Goal: Information Seeking & Learning: Learn about a topic

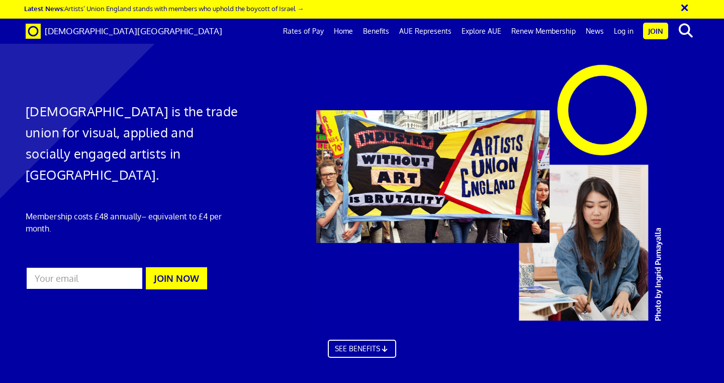
scroll to position [0, 6]
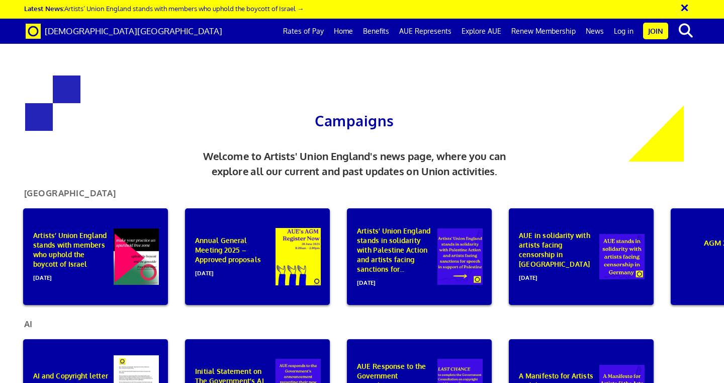
scroll to position [0, 6]
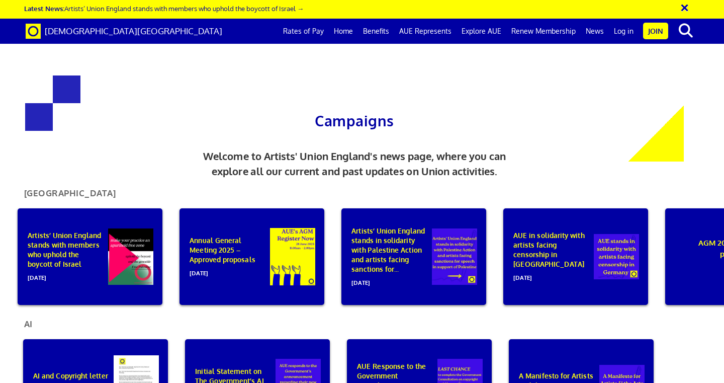
click at [105, 268] on span "[DATE]" at bounding box center [66, 275] width 77 height 14
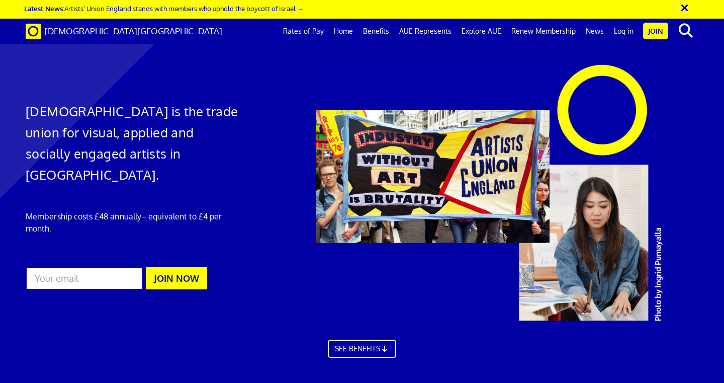
scroll to position [0, 6]
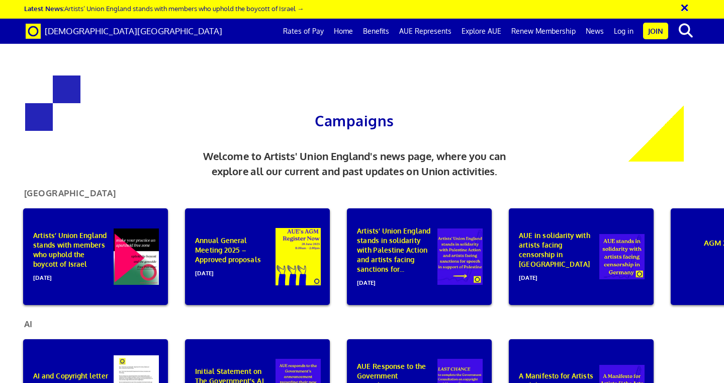
scroll to position [0, 6]
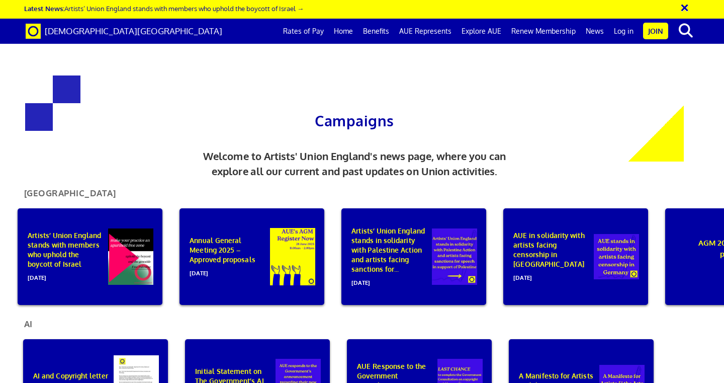
click at [114, 208] on div "Artists’ Union England stands with members who uphold the boycott of Israel 01 …" at bounding box center [90, 256] width 145 height 97
